Goal: Task Accomplishment & Management: Use online tool/utility

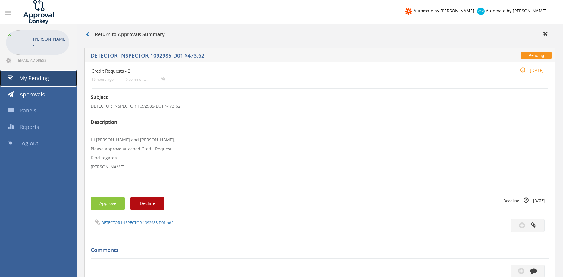
click at [51, 66] on link "My Pending" at bounding box center [38, 78] width 77 height 16
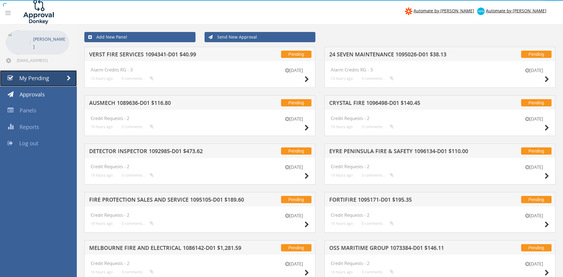
scroll to position [121, 0]
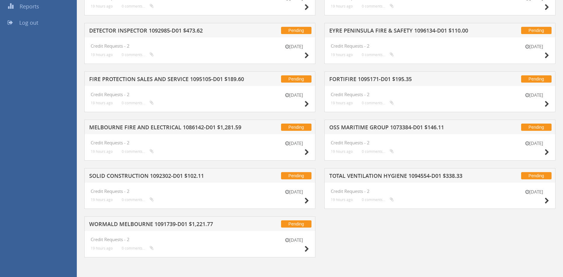
click at [141, 66] on h5 "WORMALD MELBOURNE 1091739-D01 $1,221.77" at bounding box center [166, 225] width 155 height 8
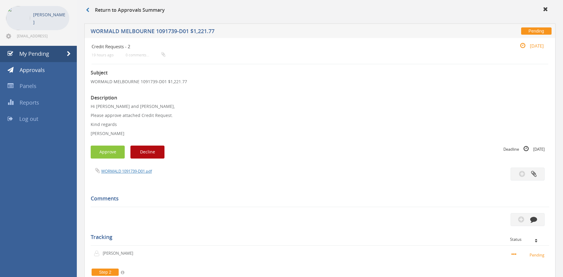
click at [143, 66] on div "Subject WORMALD MELBOURNE 1091739-D01 $1,221.77 Description Hi [PERSON_NAME] an…" at bounding box center [320, 208] width 459 height 288
click at [141, 66] on div "Subject WORMALD MELBOURNE 1091739-D01 $1,221.77 Description Hi [PERSON_NAME] an…" at bounding box center [320, 208] width 459 height 288
drag, startPoint x: 141, startPoint y: 168, endPoint x: 141, endPoint y: 174, distance: 5.1
click at [141, 66] on span "WORMALD 1091739-D01.pdf" at bounding box center [121, 171] width 61 height 6
click at [139, 66] on link "WORMALD 1091739-D01.pdf" at bounding box center [126, 170] width 51 height 5
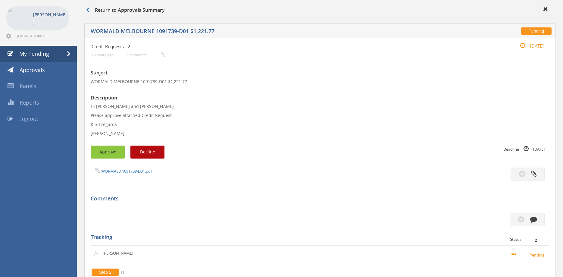
click at [100, 66] on button "Approve" at bounding box center [108, 152] width 34 height 13
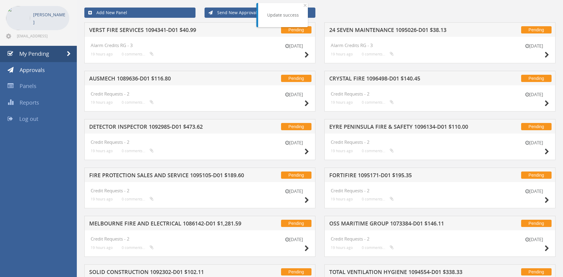
scroll to position [72, 0]
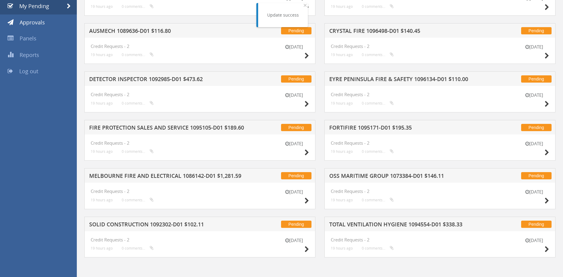
click at [170, 66] on div "Pending SOLID CONSTRUCTION 1092302-D01 $102.11" at bounding box center [199, 224] width 231 height 14
click at [171, 66] on h5 "SOLID CONSTRUCTION 1092302-D01 $102.11" at bounding box center [166, 226] width 155 height 8
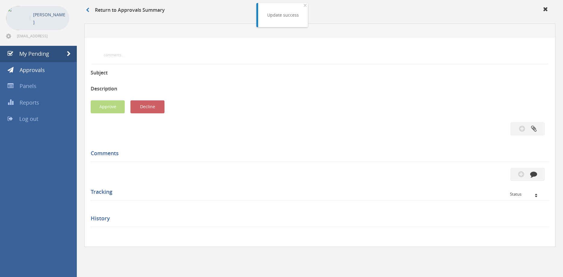
scroll to position [24, 0]
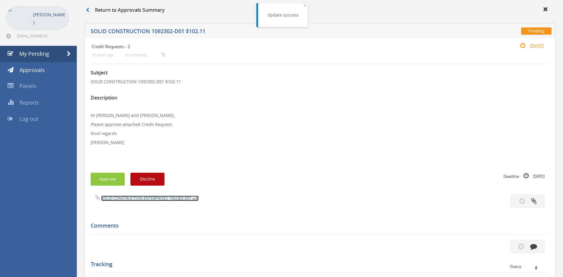
click at [163, 66] on link "SOLID CONSTRUCTION ENTERPRISES 1092302-D01.pdf" at bounding box center [149, 198] width 97 height 5
click at [111, 66] on button "Approve" at bounding box center [108, 179] width 34 height 13
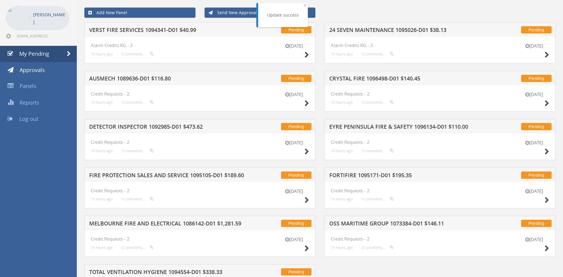
click at [153, 31] on h5 "VERST FIRE SERVICES 1094341-D01 $40.99" at bounding box center [166, 31] width 155 height 8
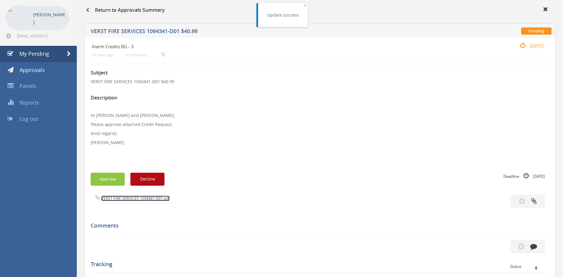
click at [143, 66] on link "VERST FIRE SERVICES 1094341-D01.pdf" at bounding box center [135, 198] width 68 height 5
click at [110, 66] on button "Approve" at bounding box center [108, 179] width 34 height 13
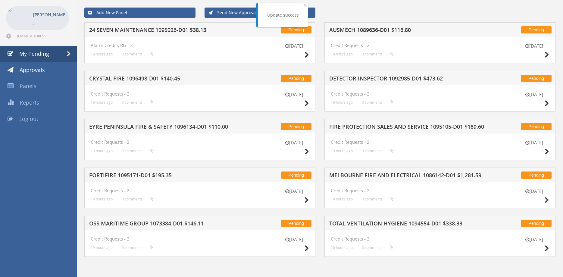
click at [176, 29] on h5 "24 SEVEN MAINTENANCE 1095026-D01 $38.13" at bounding box center [166, 31] width 155 height 8
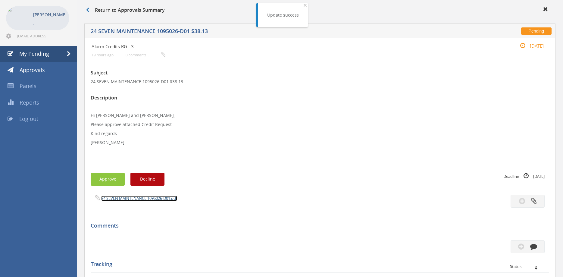
click at [166, 66] on link "24 SEVEN MAINTENANCE 1095026-D01.pdf" at bounding box center [139, 198] width 76 height 5
click at [60, 55] on link "My Pending" at bounding box center [38, 54] width 77 height 16
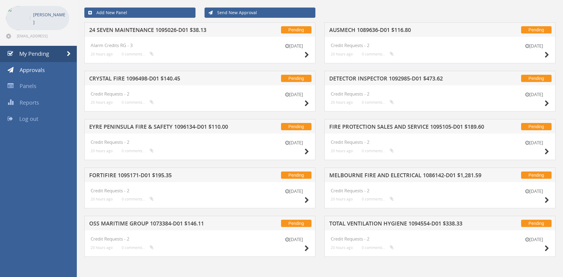
click at [175, 66] on h5 "OSS MARITIME GROUP 1073384-D01 $146.11" at bounding box center [166, 225] width 155 height 8
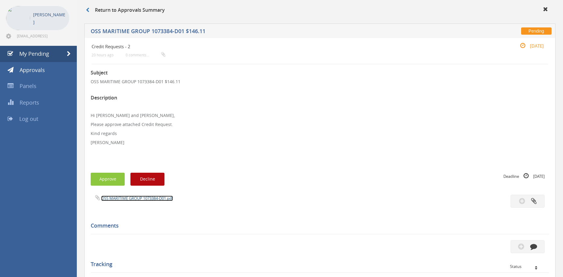
click at [158, 66] on link "OSS MARITIME GROUP 1073384-D01.pdf" at bounding box center [137, 198] width 72 height 5
click at [106, 66] on button "Approve" at bounding box center [108, 179] width 34 height 13
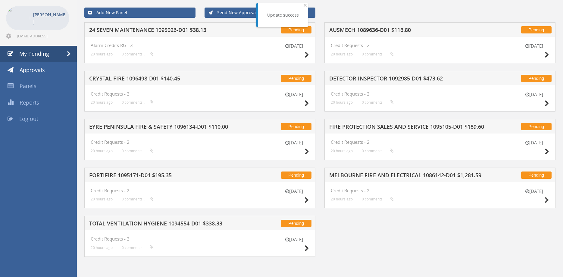
click at [138, 66] on h5 "CRYSTAL FIRE 1096498-D01 $140.45" at bounding box center [166, 80] width 155 height 8
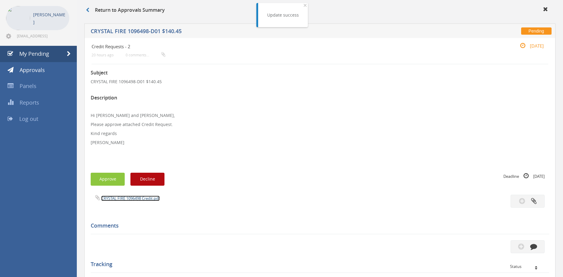
click at [149, 66] on link "CRYSTAL FIRE 1096498 Credit.pdf" at bounding box center [130, 198] width 58 height 5
click at [115, 66] on button "Approve" at bounding box center [108, 179] width 34 height 13
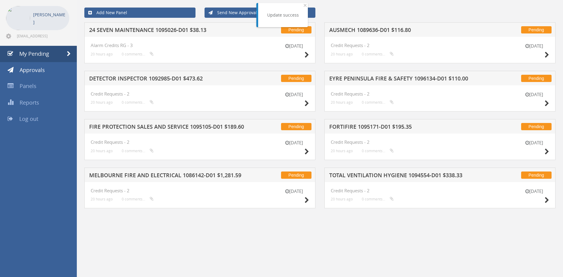
click at [162, 29] on h5 "24 SEVEN MAINTENANCE 1095026-D01 $38.13" at bounding box center [166, 31] width 155 height 8
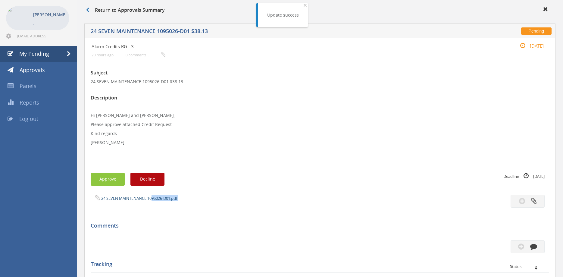
click at [151, 66] on div "24 SEVEN MAINTENANCE 1095026-D01.pdf" at bounding box center [320, 201] width 468 height 13
click at [151, 66] on link "24 SEVEN MAINTENANCE 1095026-D01.pdf" at bounding box center [139, 198] width 76 height 5
click at [108, 66] on button "Approve" at bounding box center [108, 179] width 34 height 13
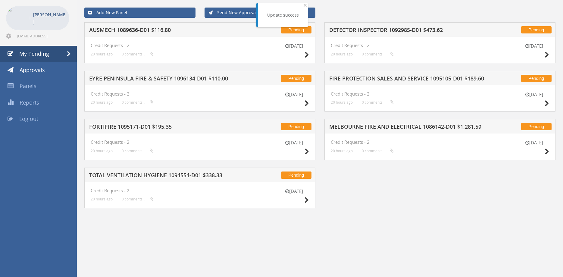
click at [157, 66] on h5 "EYRE PENINSULA FIRE & SAFETY 1096134-D01 $110.00" at bounding box center [166, 80] width 155 height 8
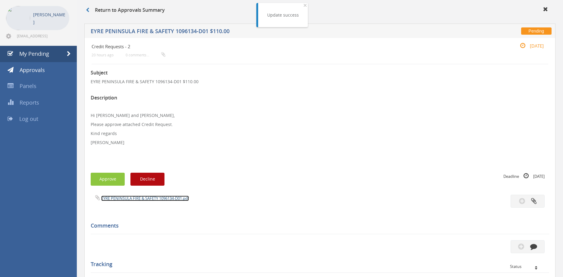
click at [152, 66] on link "EYRE PENINSULA FIRE & SAFETY 1096134-D01.pdf" at bounding box center [145, 198] width 88 height 5
click at [104, 66] on button "Approve" at bounding box center [108, 179] width 34 height 13
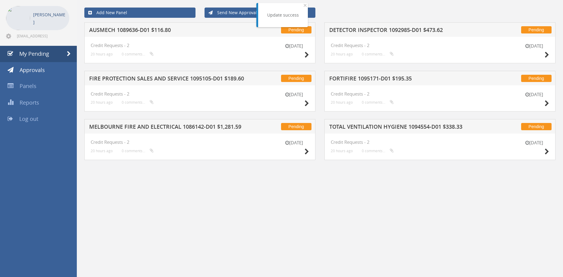
click at [176, 66] on h5 "MELBOURNE FIRE AND ELECTRICAL 1086142-D01 $1,281.59" at bounding box center [166, 128] width 155 height 8
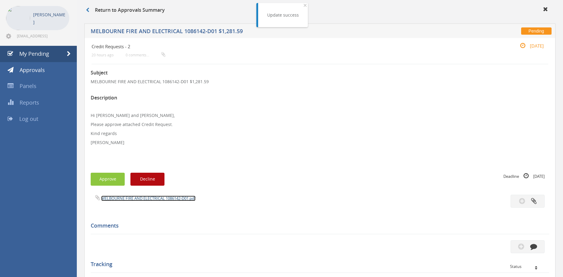
click at [173, 66] on link "MELBOURNE FIRE AND ELECTRICAL 1086142-D01.pdf" at bounding box center [148, 198] width 94 height 5
click at [98, 66] on button "Approve" at bounding box center [108, 179] width 34 height 13
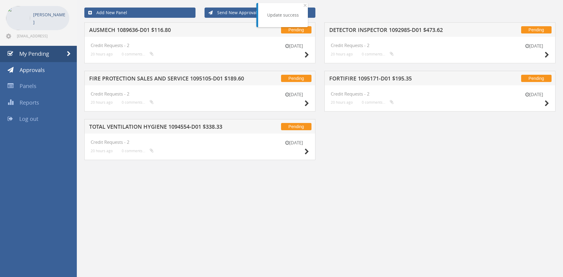
click at [155, 66] on h5 "FIRE PROTECTION SALES AND SERVICE 1095105-D01 $189.60" at bounding box center [166, 80] width 155 height 8
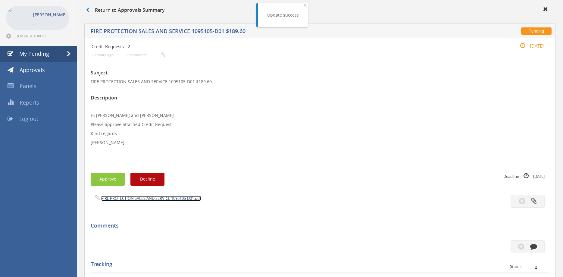
click at [147, 66] on link "FIRE PROTECTION SALES AND SERVICE 1095105-D01.pdf" at bounding box center [151, 198] width 100 height 5
click at [112, 66] on button "Approve" at bounding box center [108, 179] width 34 height 13
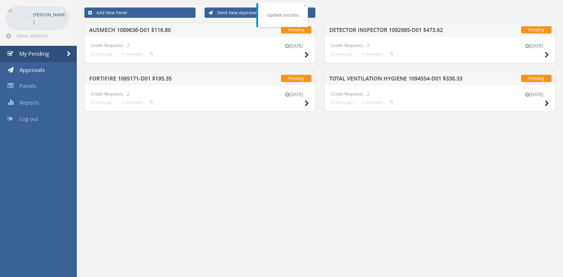
click at [152, 66] on h5 "FORTIFIRE 1095171-D01 $195.35" at bounding box center [166, 80] width 155 height 8
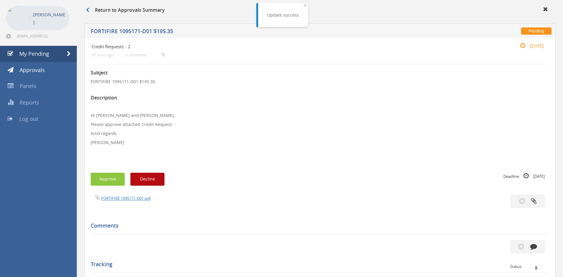
click at [139, 66] on div "Subject FORTIFIRE 1095171-D01 $195.35 Description Hi [PERSON_NAME] and [PERSON_…" at bounding box center [320, 222] width 459 height 316
click at [140, 66] on div "Subject FORTIFIRE 1095171-D01 $195.35 Description Hi [PERSON_NAME] and [PERSON_…" at bounding box center [320, 222] width 459 height 316
click at [140, 66] on link "FORTIFIRE 1095171-D01.pdf" at bounding box center [125, 198] width 49 height 5
click at [109, 66] on button "Approve" at bounding box center [108, 179] width 34 height 13
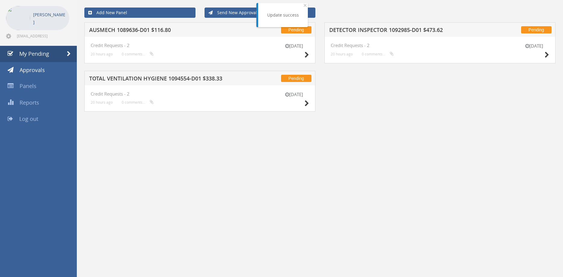
click at [148, 29] on h5 "AUSMECH 1089636-D01 $116.80" at bounding box center [166, 31] width 155 height 8
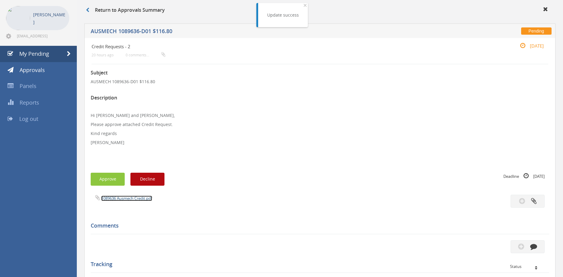
click at [139, 66] on link "1089636 Ausmech Credit.pdf" at bounding box center [126, 198] width 51 height 5
click at [118, 66] on button "Approve" at bounding box center [108, 179] width 34 height 13
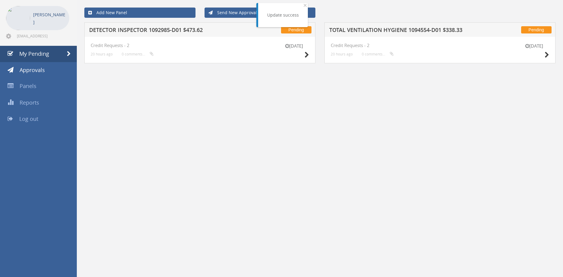
click at [159, 33] on h5 "DETECTOR INSPECTOR 1092985-D01 $473.62" at bounding box center [166, 31] width 155 height 8
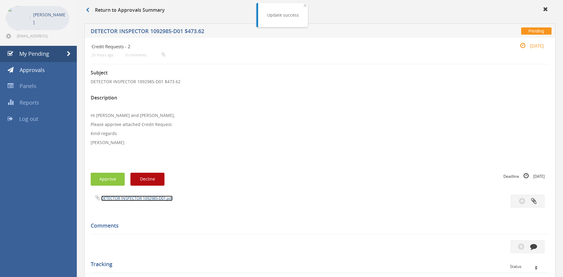
click at [156, 66] on link "DETECTOR INSPECTOR 1092985-D01.pdf" at bounding box center [136, 198] width 71 height 5
click at [118, 66] on button "Approve" at bounding box center [108, 179] width 34 height 13
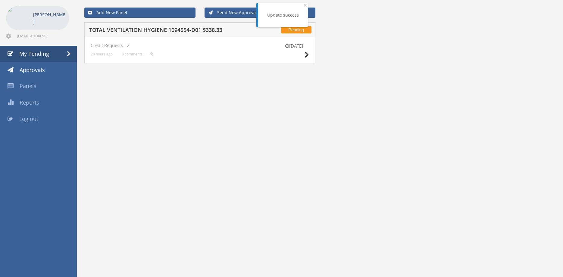
click at [176, 30] on h5 "TOTAL VENTILATION HYGIENE 1094554-D01 $338.33" at bounding box center [166, 31] width 155 height 8
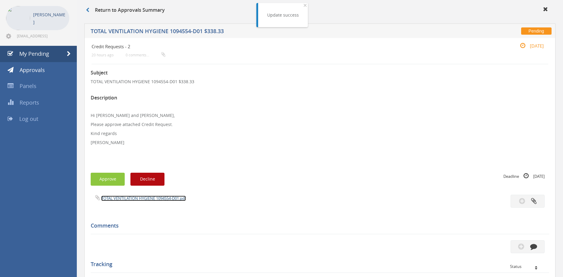
click at [140, 66] on link "TOTAL VENTILATION HYGIENE 1094554-D01.pdf" at bounding box center [143, 198] width 85 height 5
click at [110, 66] on button "Approve" at bounding box center [108, 179] width 34 height 13
